Goal: Information Seeking & Learning: Learn about a topic

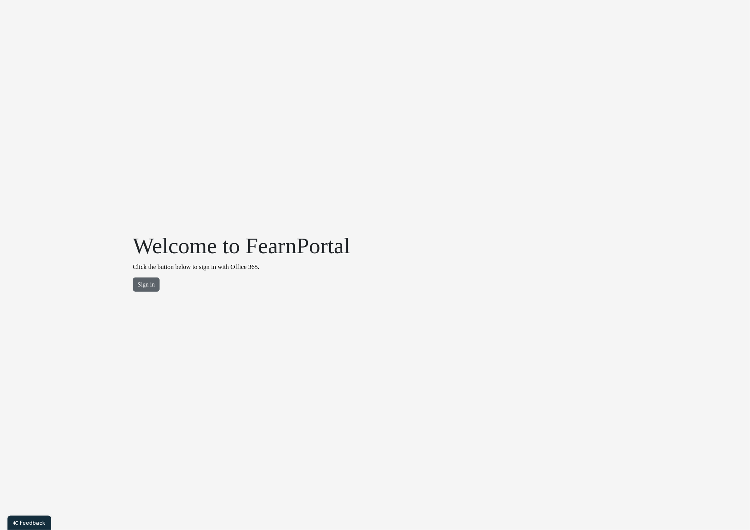
click at [144, 283] on button "Sign in" at bounding box center [146, 284] width 27 height 14
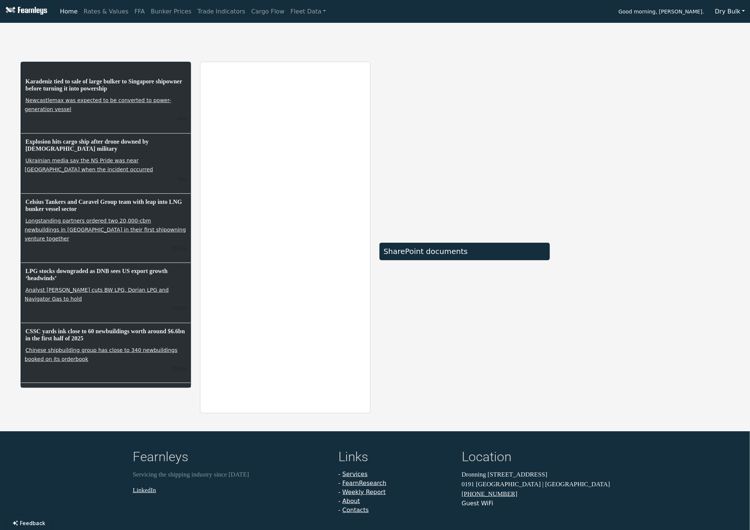
click at [730, 6] on button "Dry Bulk" at bounding box center [730, 11] width 40 height 14
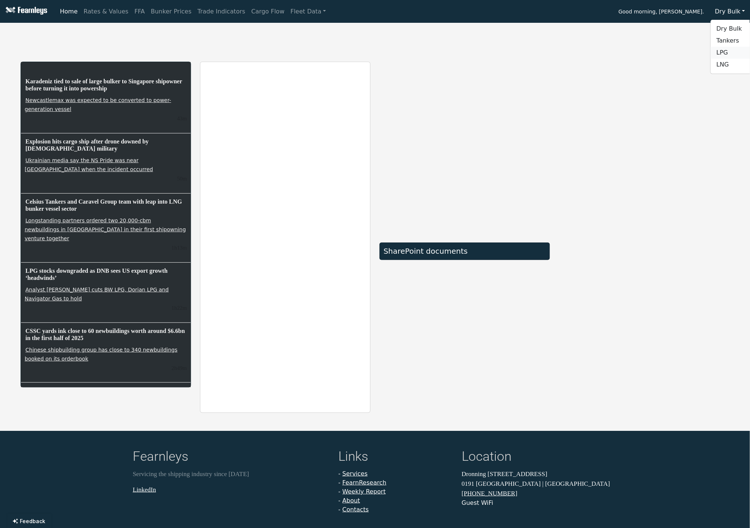
click at [730, 51] on link "LPG" at bounding box center [740, 53] width 59 height 12
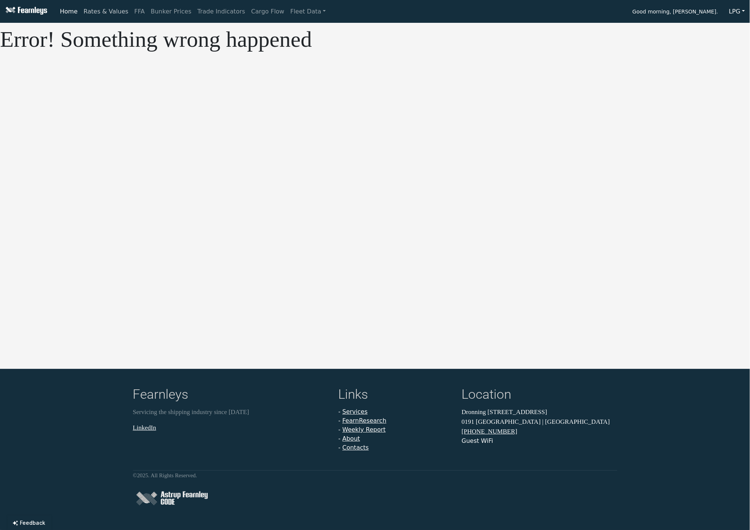
click at [81, 6] on link "Rates & Values" at bounding box center [106, 11] width 51 height 15
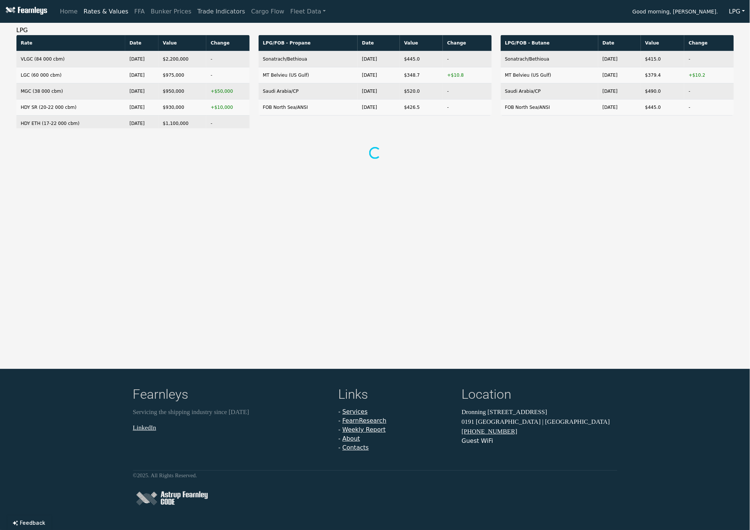
click at [207, 9] on link "Trade Indicators" at bounding box center [221, 11] width 54 height 15
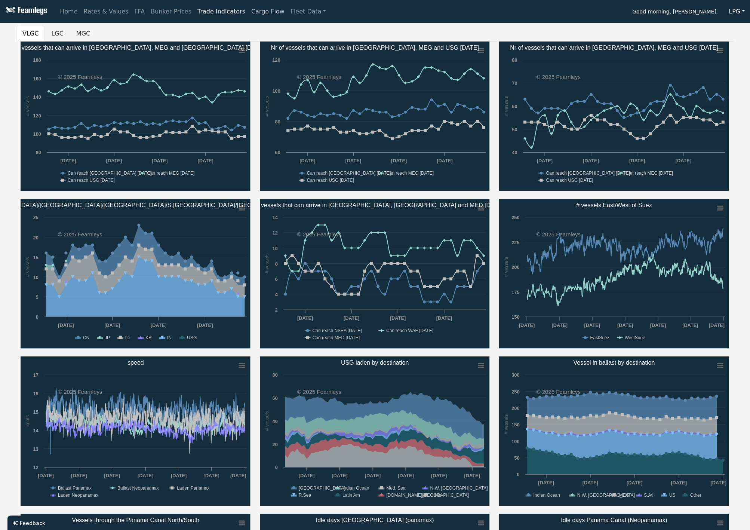
click at [253, 10] on link "Cargo Flow" at bounding box center [267, 11] width 39 height 15
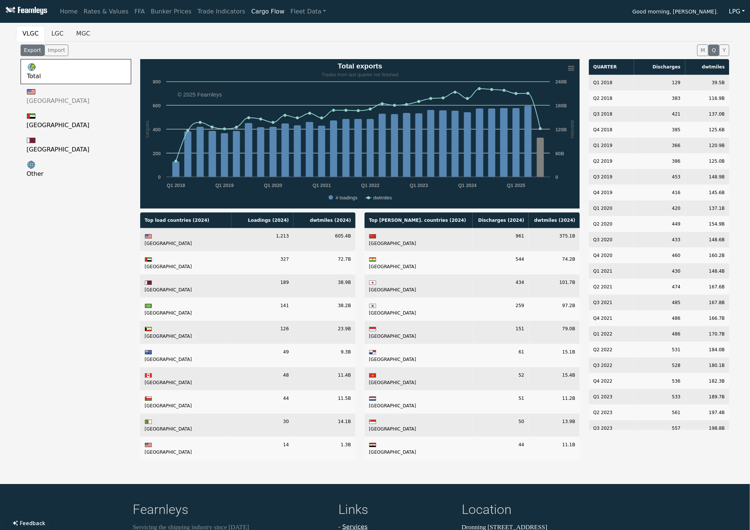
click at [76, 93] on link "[GEOGRAPHIC_DATA]" at bounding box center [76, 96] width 111 height 24
